Goal: Task Accomplishment & Management: Manage account settings

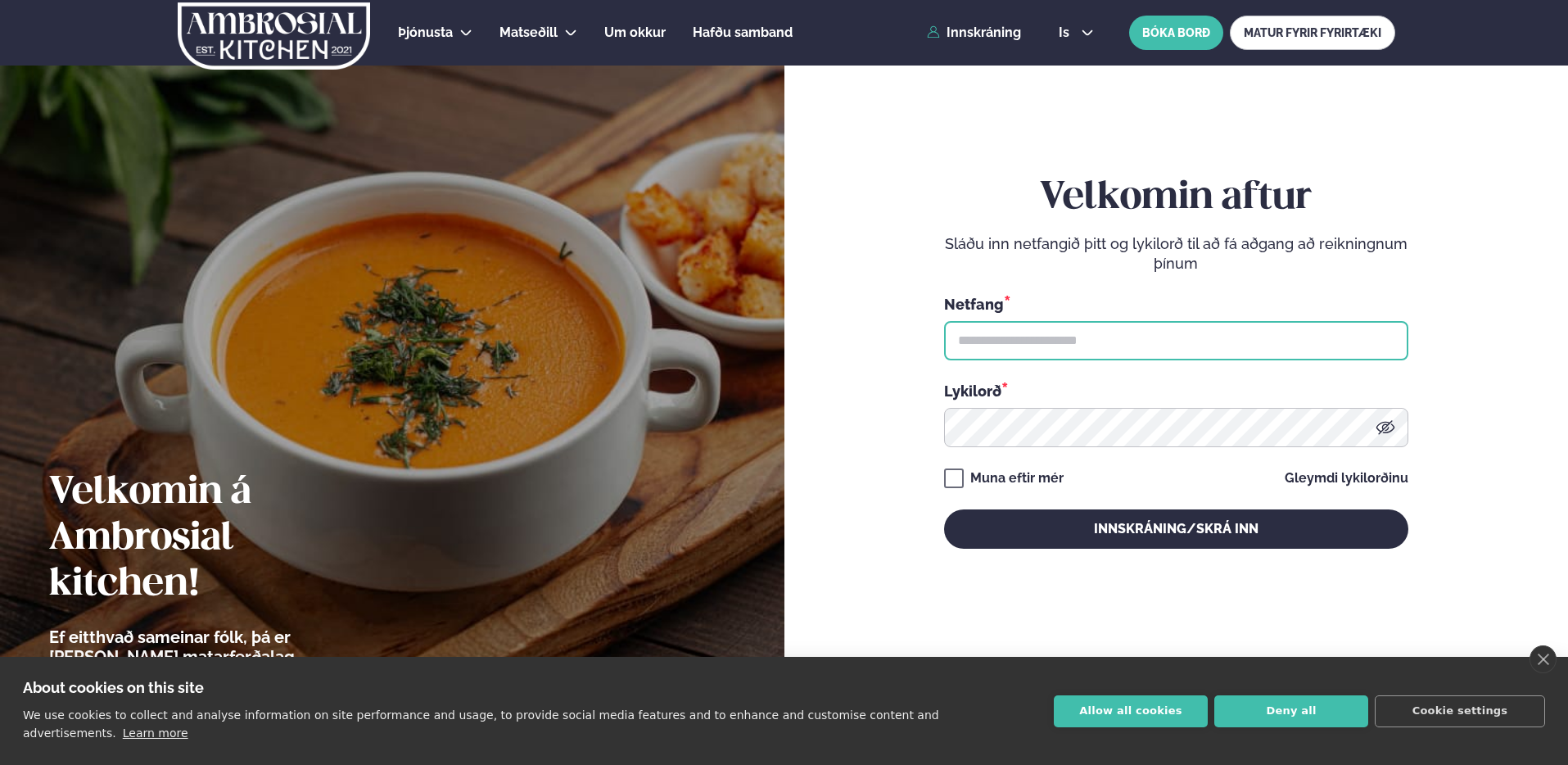
click at [1062, 328] on input "text" at bounding box center [1176, 341] width 465 height 39
click at [1378, 345] on input "text" at bounding box center [1176, 341] width 465 height 39
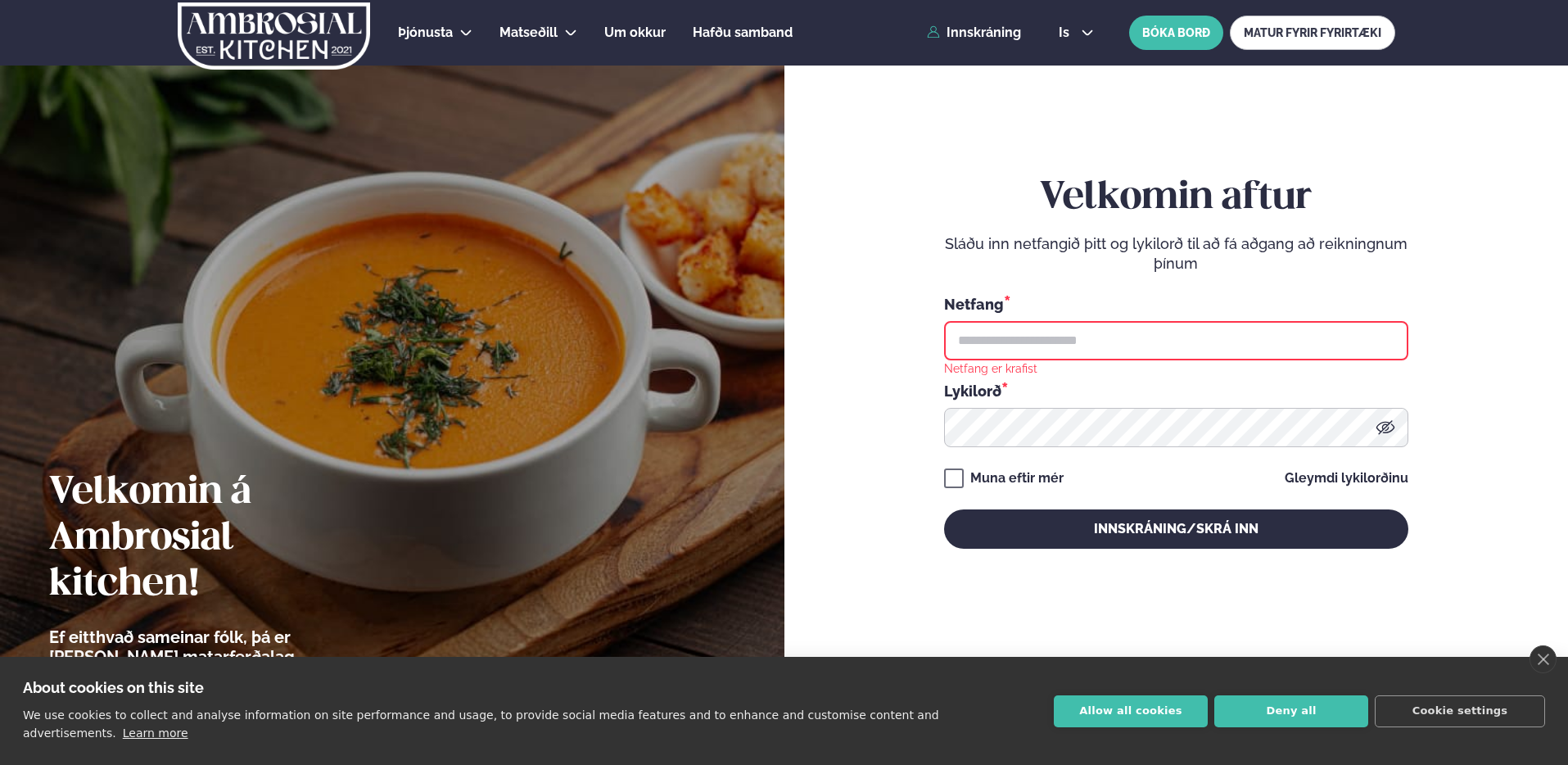
type input "**********"
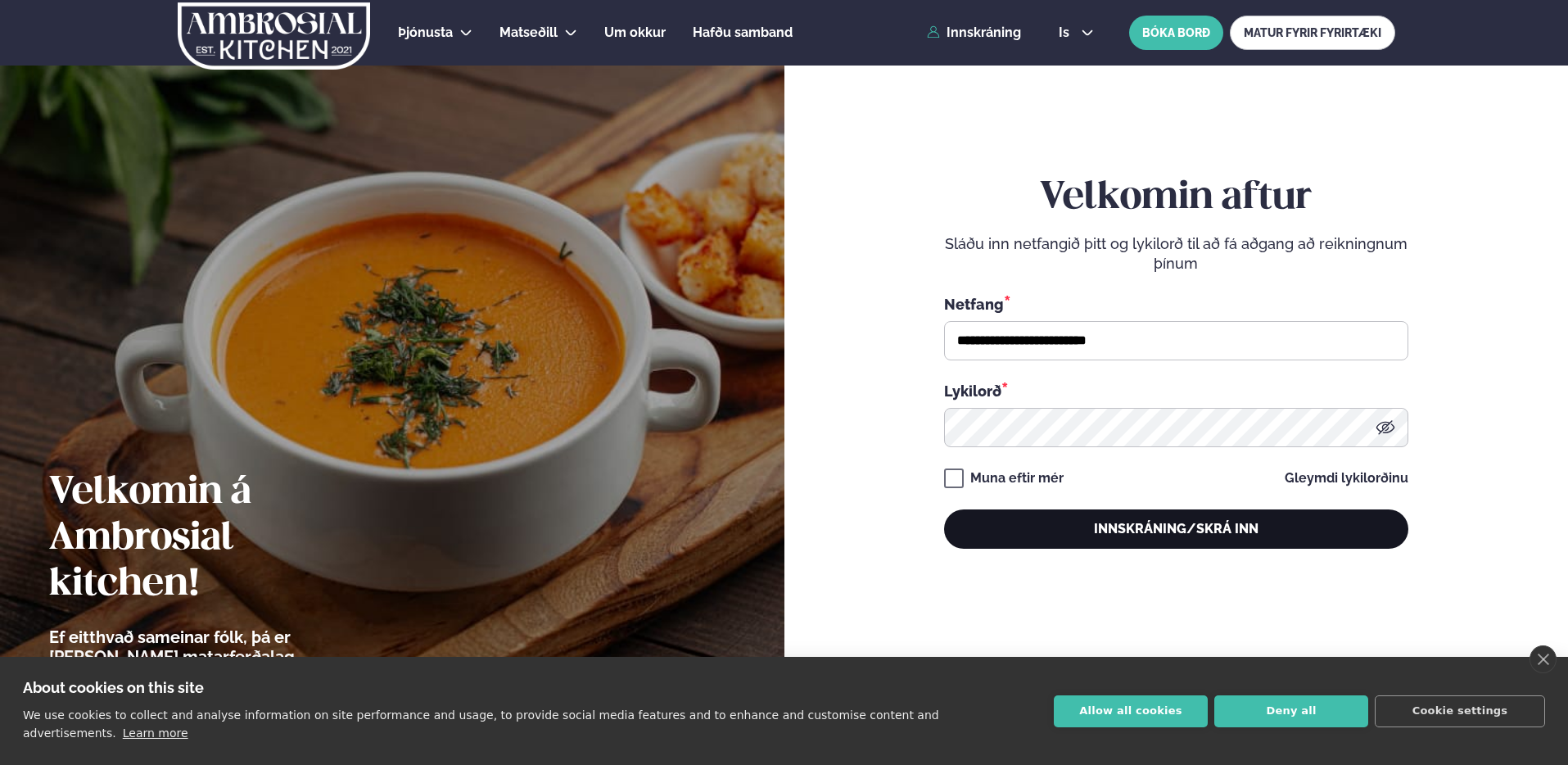
click at [1072, 520] on button "Innskráning/Skrá inn" at bounding box center [1176, 529] width 465 height 39
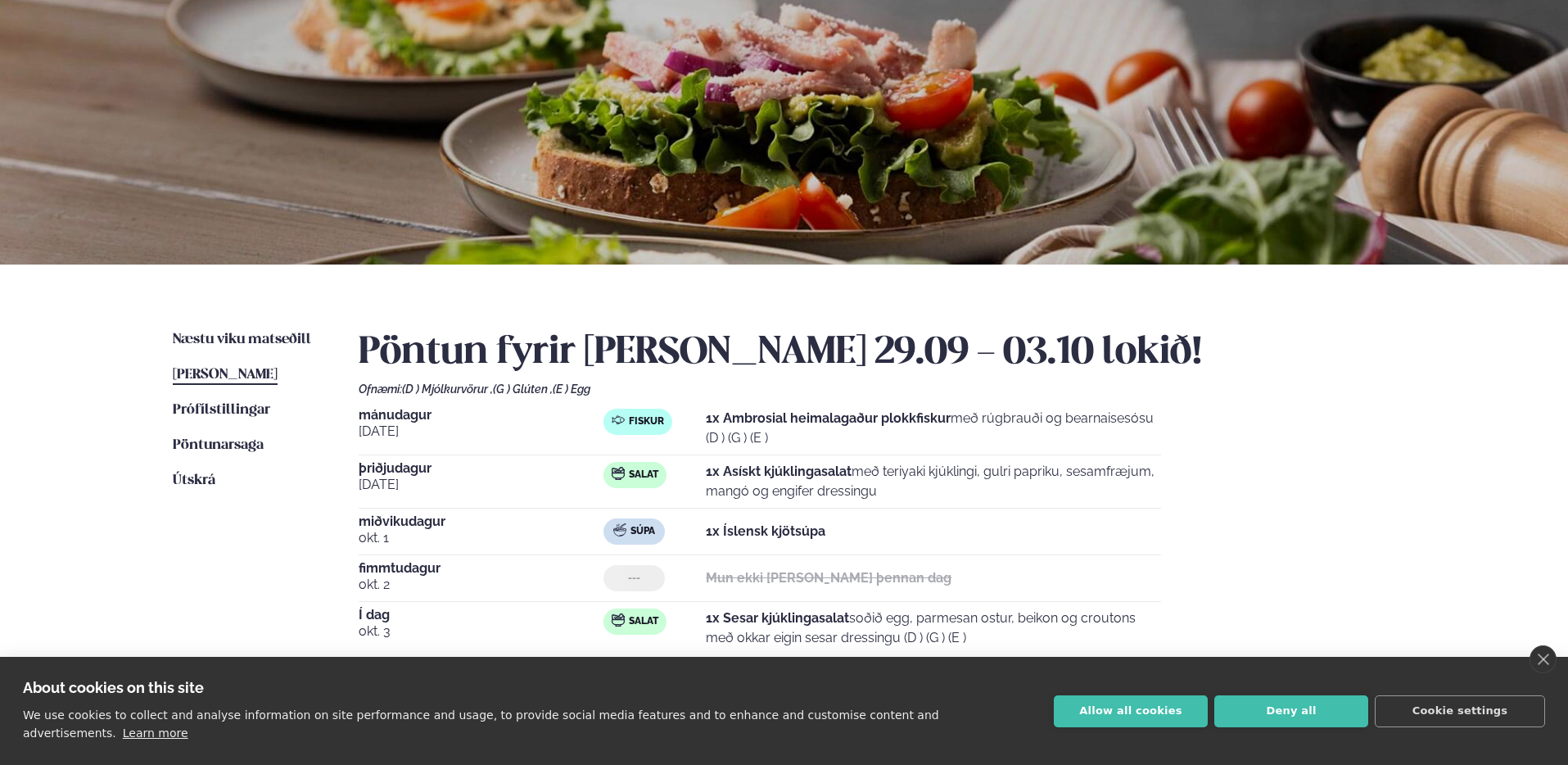
scroll to position [181, 0]
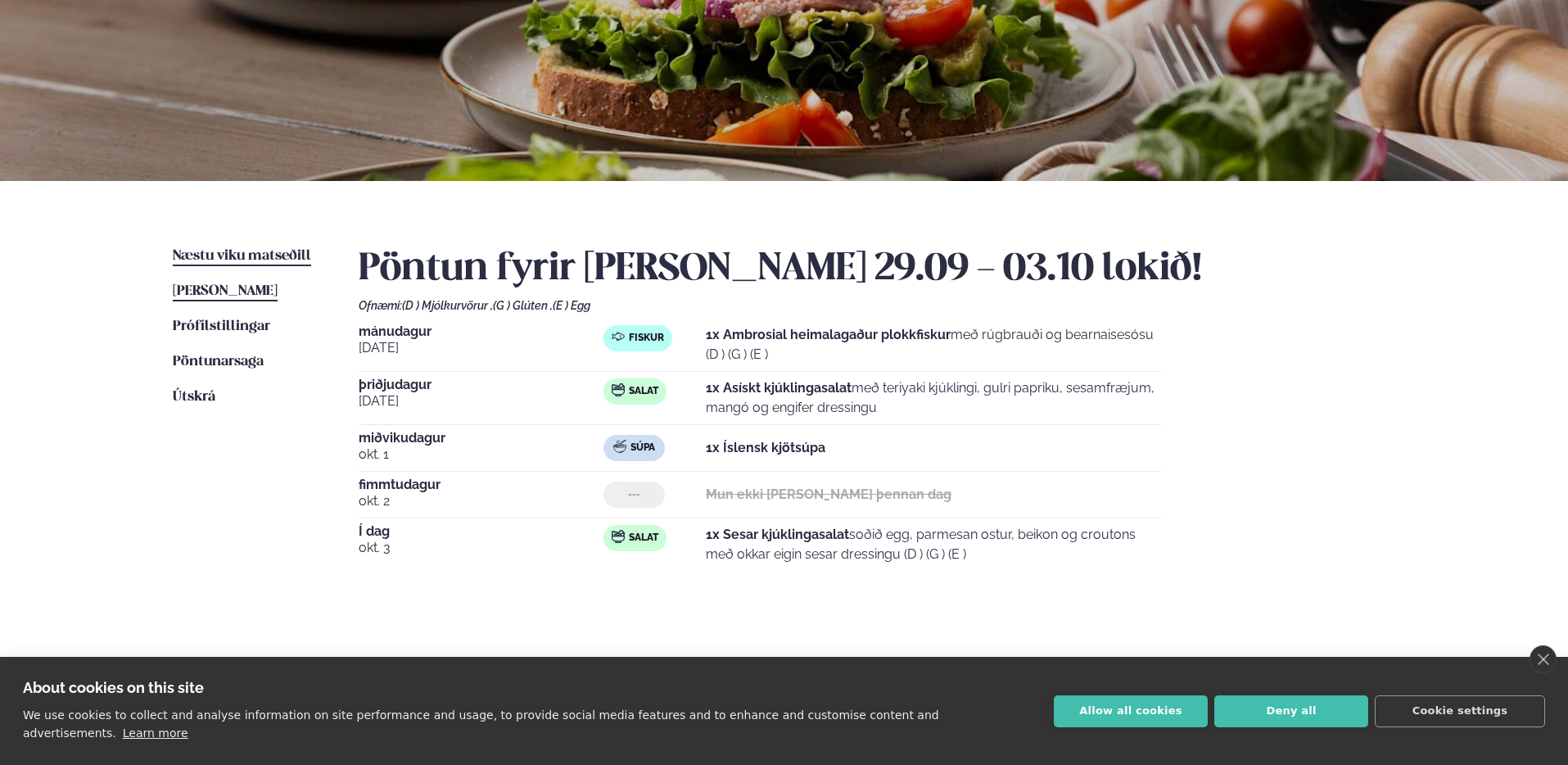
click at [242, 246] on link "Næstu [PERSON_NAME] matseðill Næsta vika" at bounding box center [242, 257] width 139 height 20
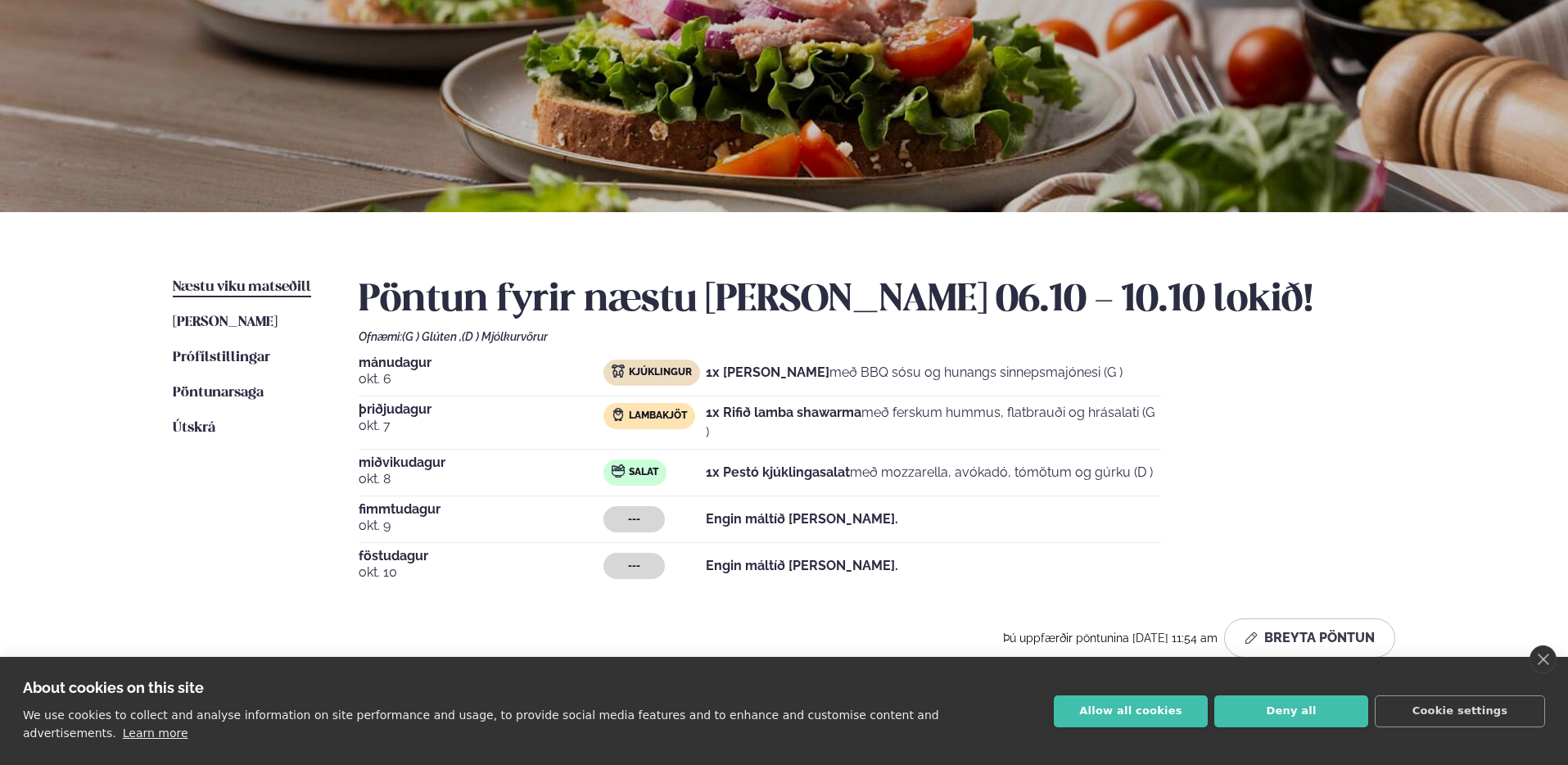
scroll to position [311, 0]
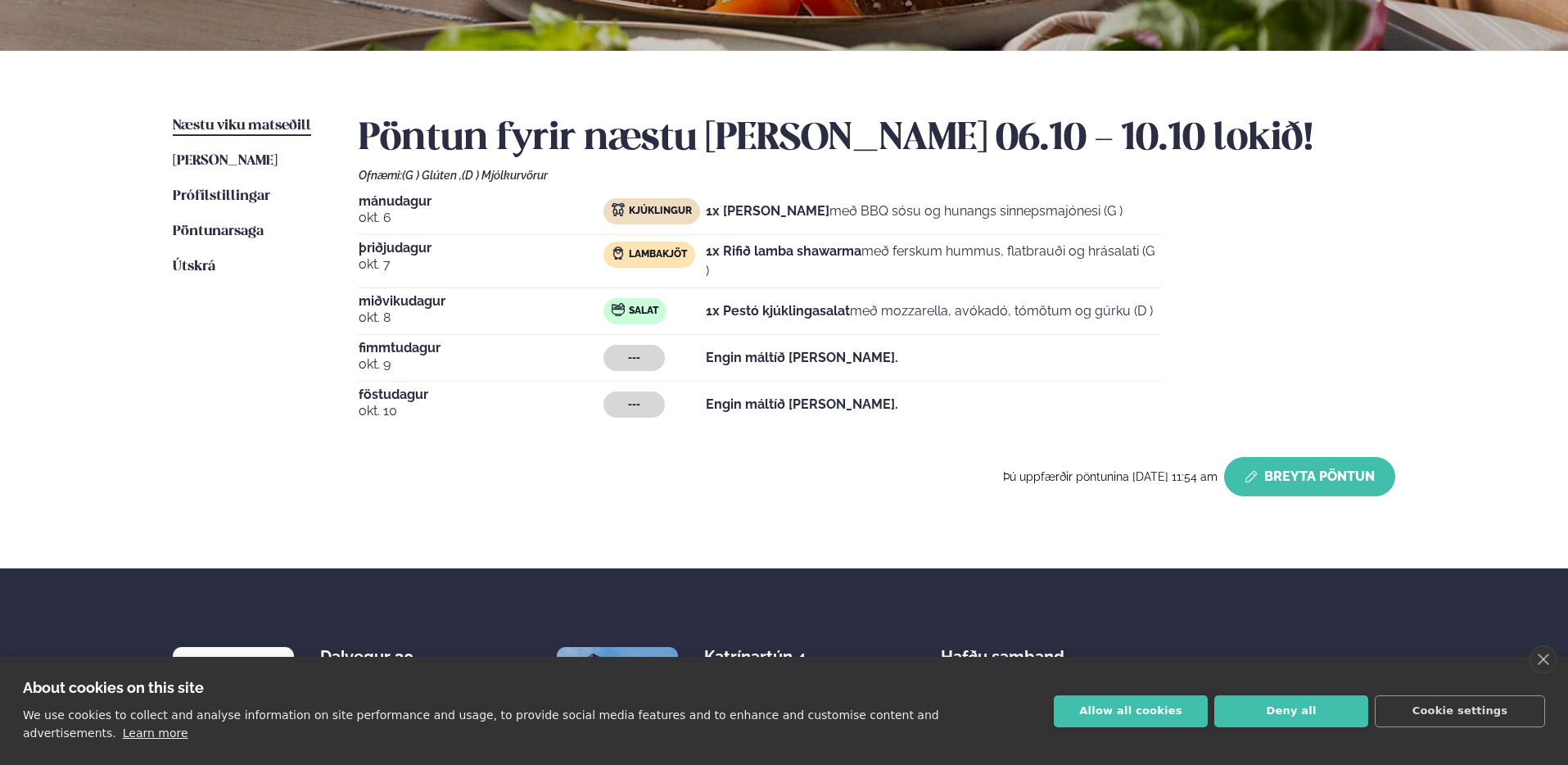
click at [1310, 472] on button "Breyta Pöntun" at bounding box center [1310, 476] width 171 height 39
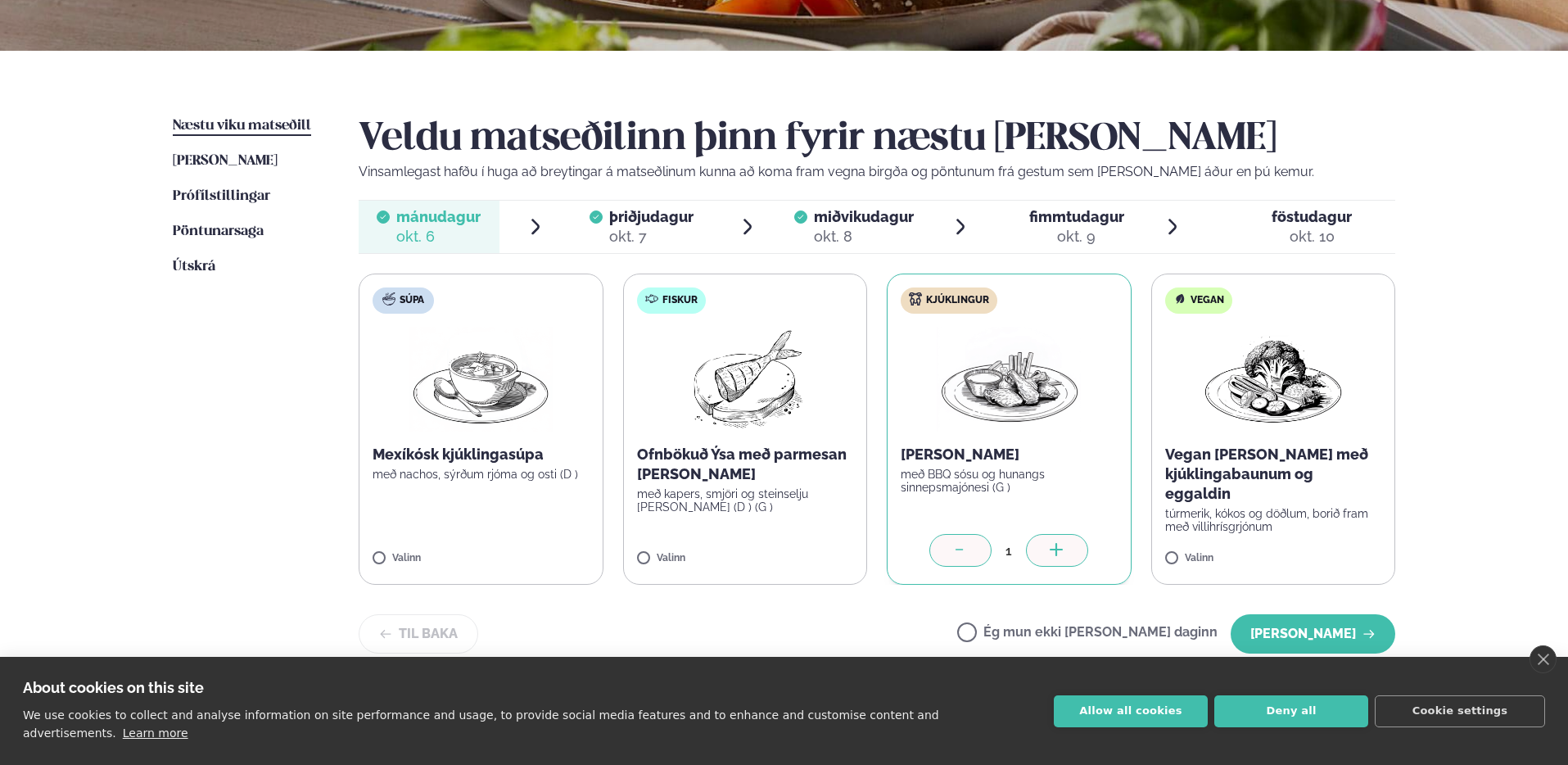
click at [1046, 229] on div "okt. 9" at bounding box center [1077, 236] width 95 height 20
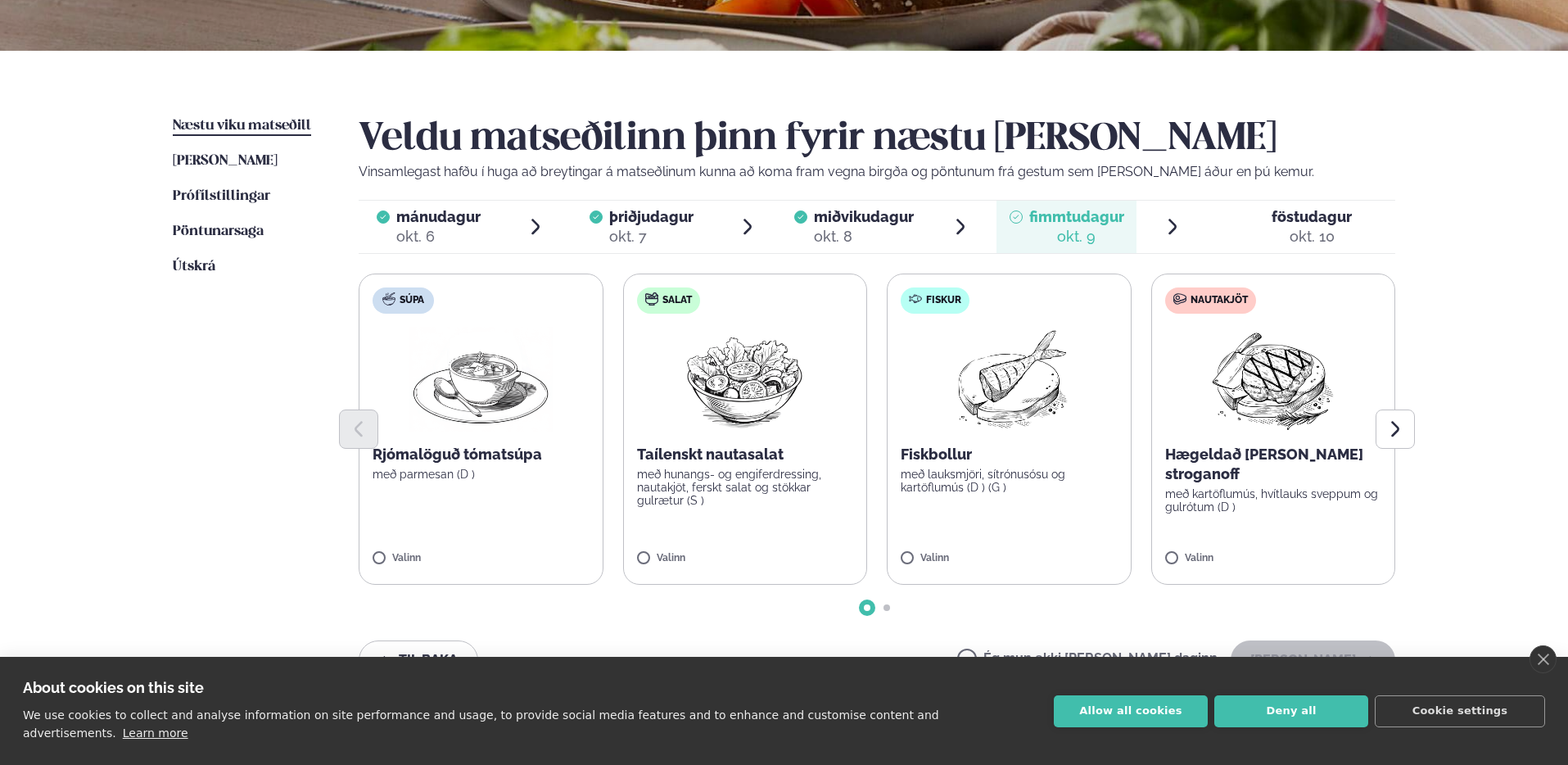
click at [1279, 519] on label "Nautakjöt Hægeldað [PERSON_NAME] stroganoff með kartöflumús, hvítlauks sveppum …" at bounding box center [1274, 429] width 245 height 311
click at [1321, 644] on button "[PERSON_NAME]" at bounding box center [1313, 659] width 164 height 39
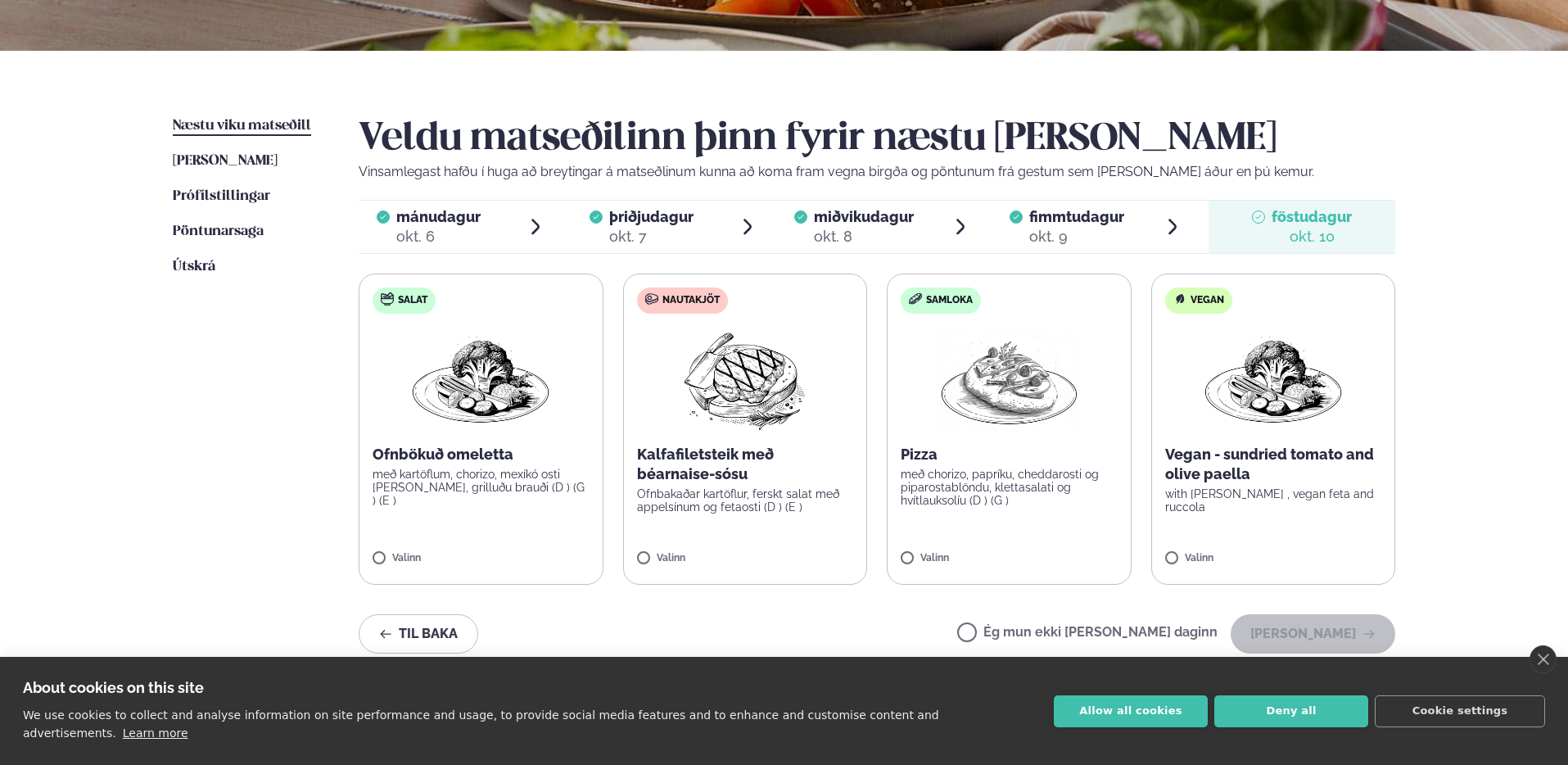
click at [727, 396] on img at bounding box center [744, 379] width 145 height 105
click at [726, 395] on img at bounding box center [744, 379] width 145 height 105
click at [1296, 622] on button "[PERSON_NAME]" at bounding box center [1313, 634] width 164 height 39
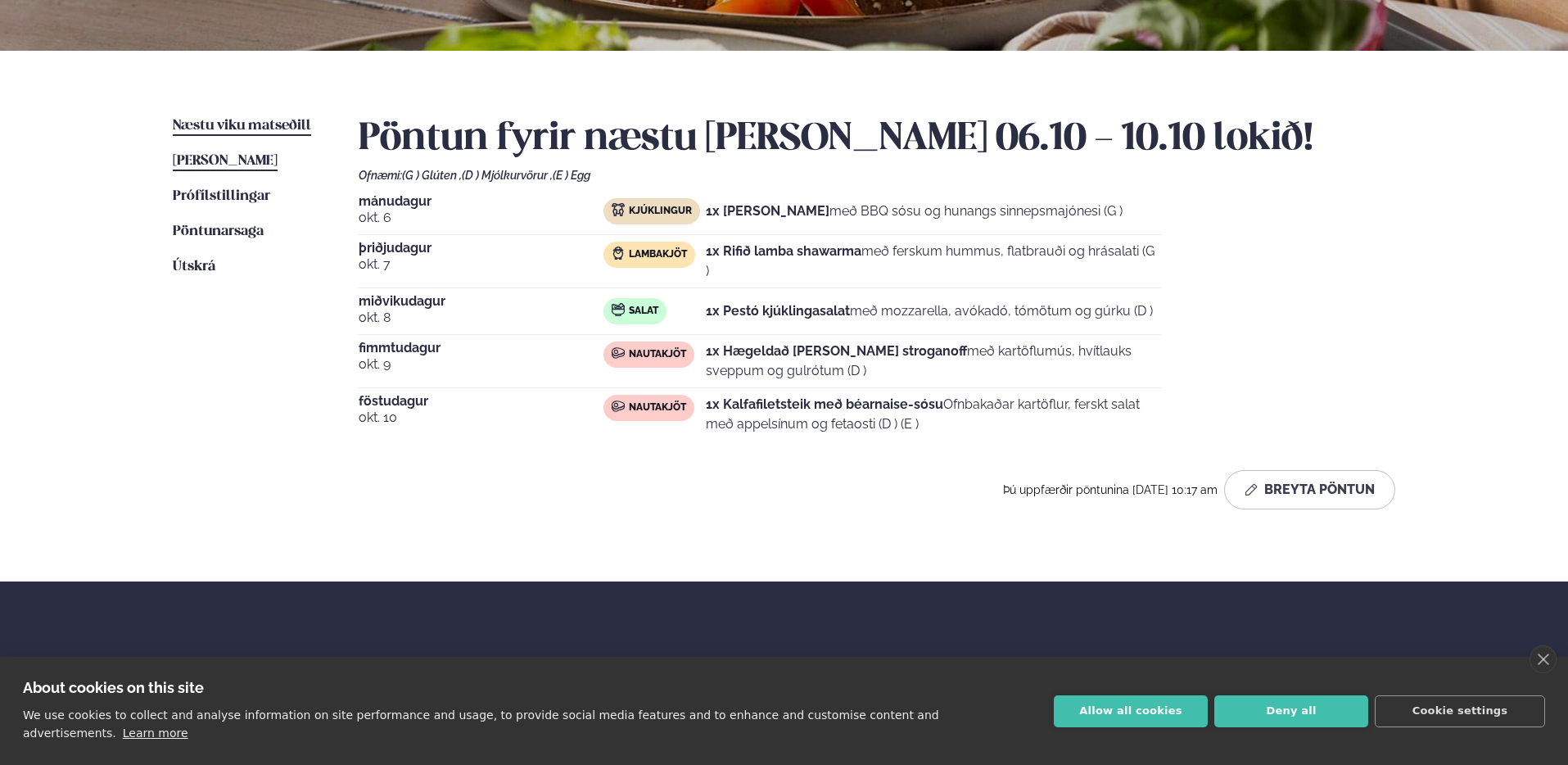
click at [210, 158] on span "[PERSON_NAME]" at bounding box center [225, 161] width 105 height 14
